Goal: Register for event/course

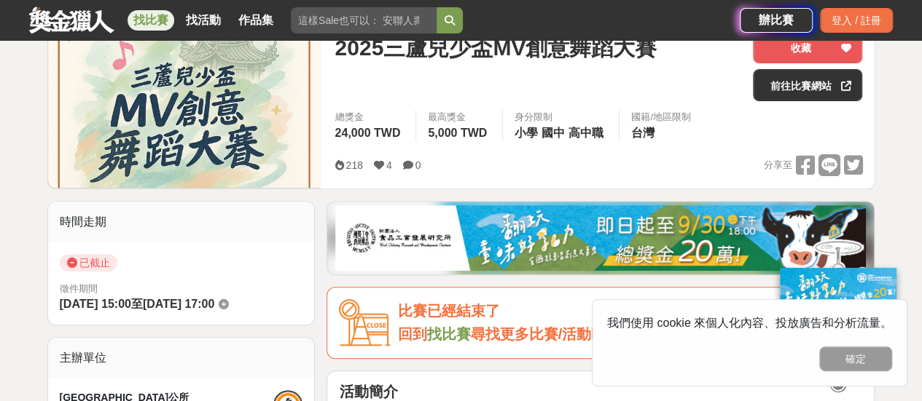
scroll to position [146, 0]
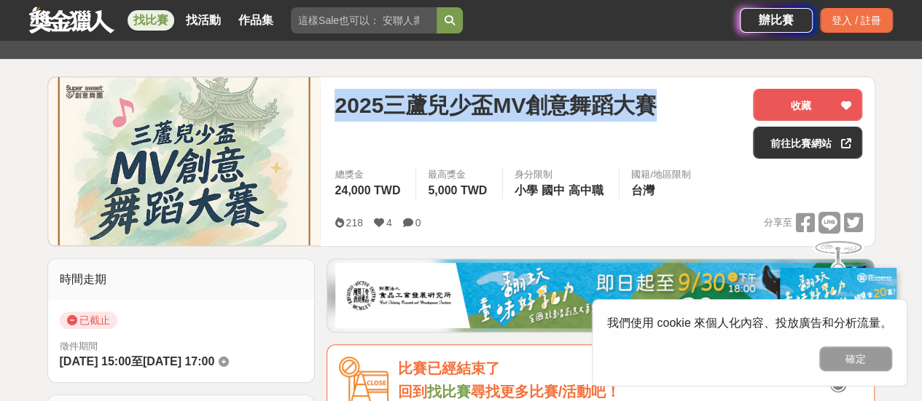
drag, startPoint x: 336, startPoint y: 102, endPoint x: 664, endPoint y: 102, distance: 327.8
click at [664, 102] on div "2025三蘆兒少盃MV創意舞蹈大賽" at bounding box center [537, 105] width 407 height 33
copy span "2025三蘆兒少盃MV創意舞蹈大賽"
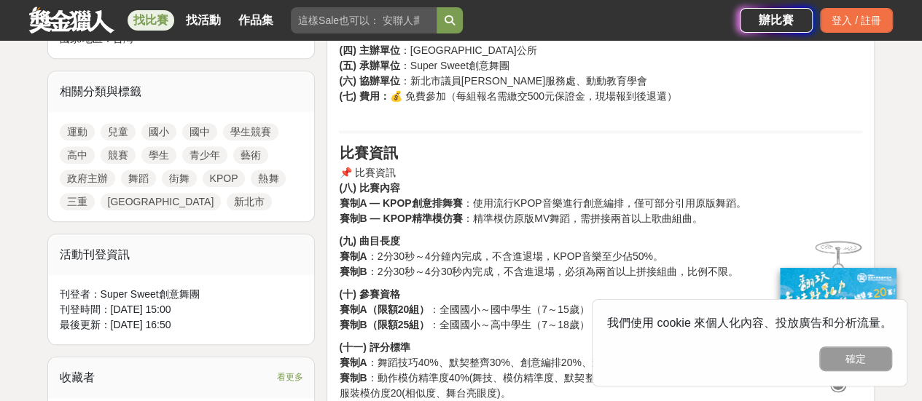
scroll to position [656, 0]
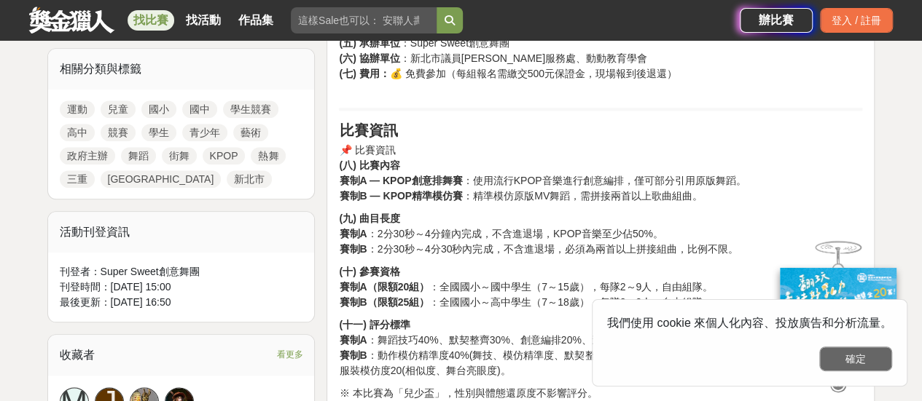
click at [858, 361] on button "確定" at bounding box center [855, 359] width 73 height 25
click at [858, 369] on div at bounding box center [838, 381] width 146 height 25
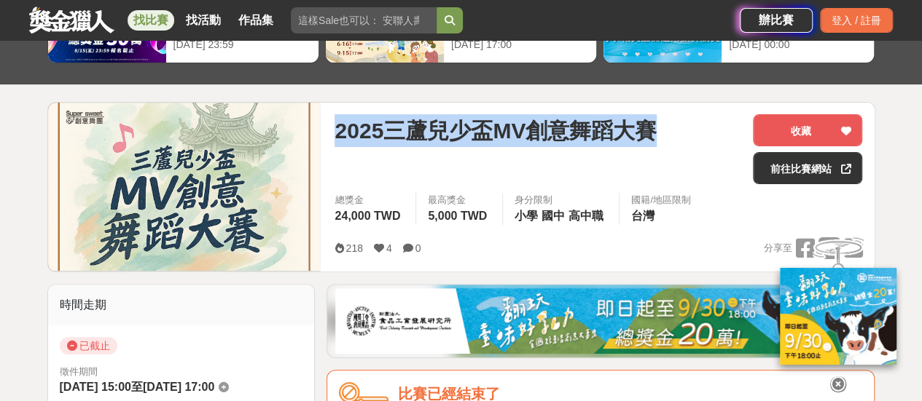
scroll to position [0, 0]
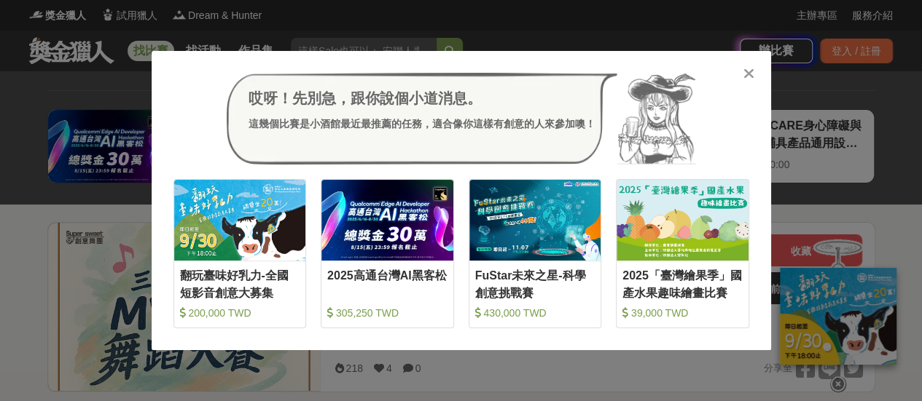
click at [746, 74] on icon at bounding box center [748, 73] width 11 height 15
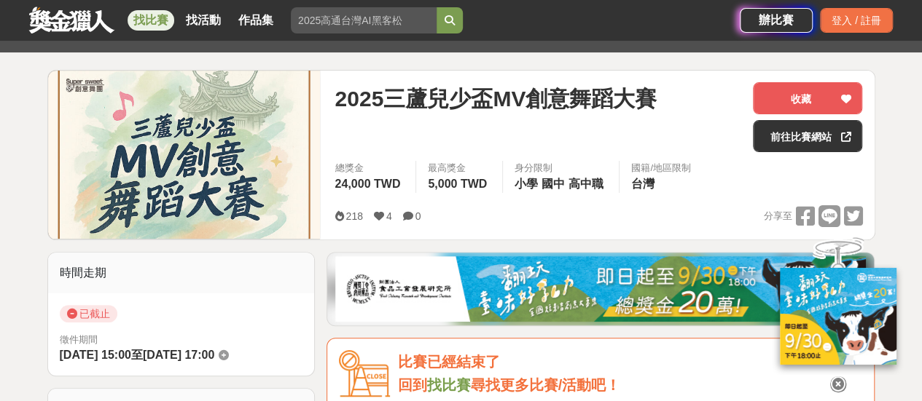
scroll to position [291, 0]
